Goal: Find specific page/section: Find specific page/section

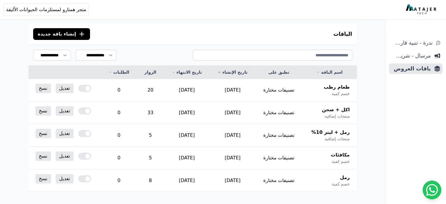
scroll to position [59, 0]
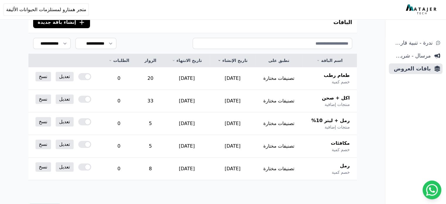
click at [173, 11] on div "Open sidebar Open user menu متجر همتارو لمستلزمات الحيوانات الأليفة هامتارو ham…" at bounding box center [222, 10] width 436 height 12
click at [416, 45] on span "ندرة - تنبية قارب علي النفاذ" at bounding box center [411, 43] width 41 height 8
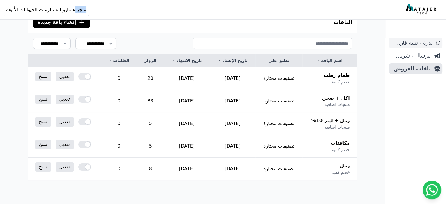
click at [417, 45] on span "ندرة - تنبية قارب علي النفاذ" at bounding box center [411, 43] width 41 height 8
